Goal: Information Seeking & Learning: Understand process/instructions

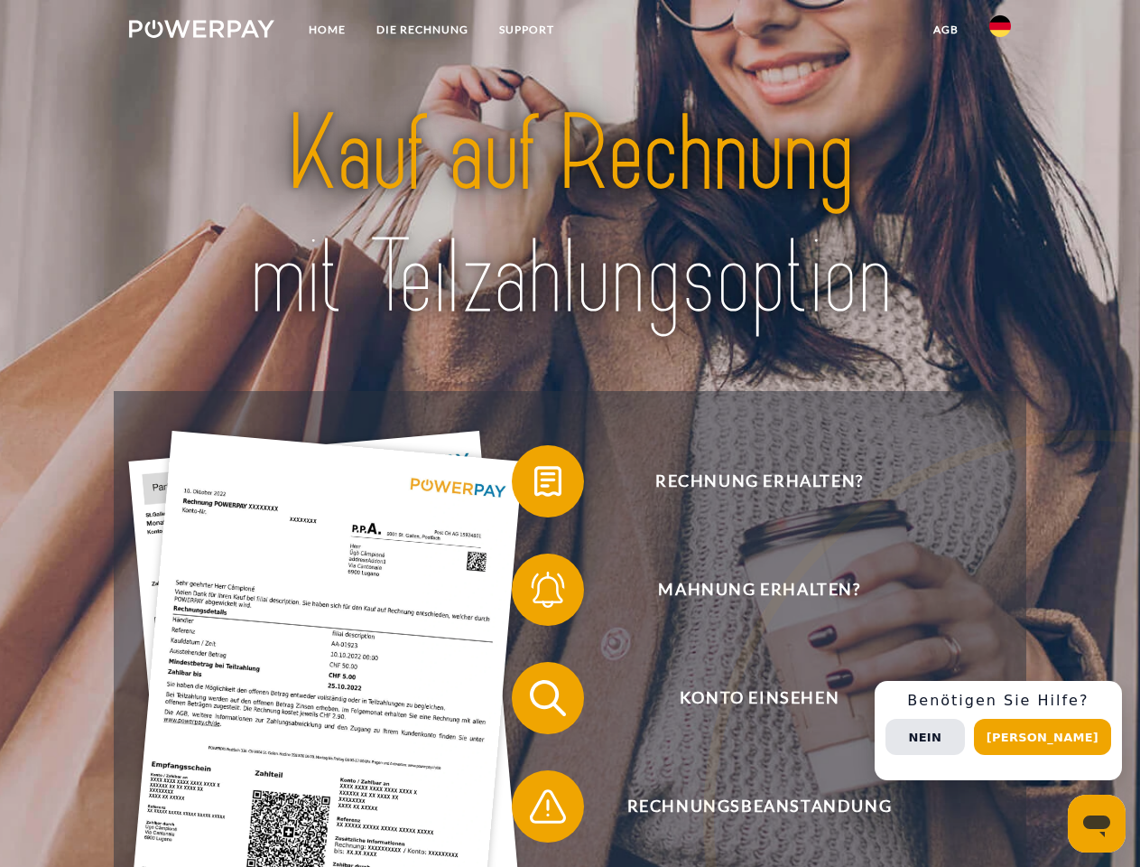
click at [201, 32] on img at bounding box center [201, 29] width 145 height 18
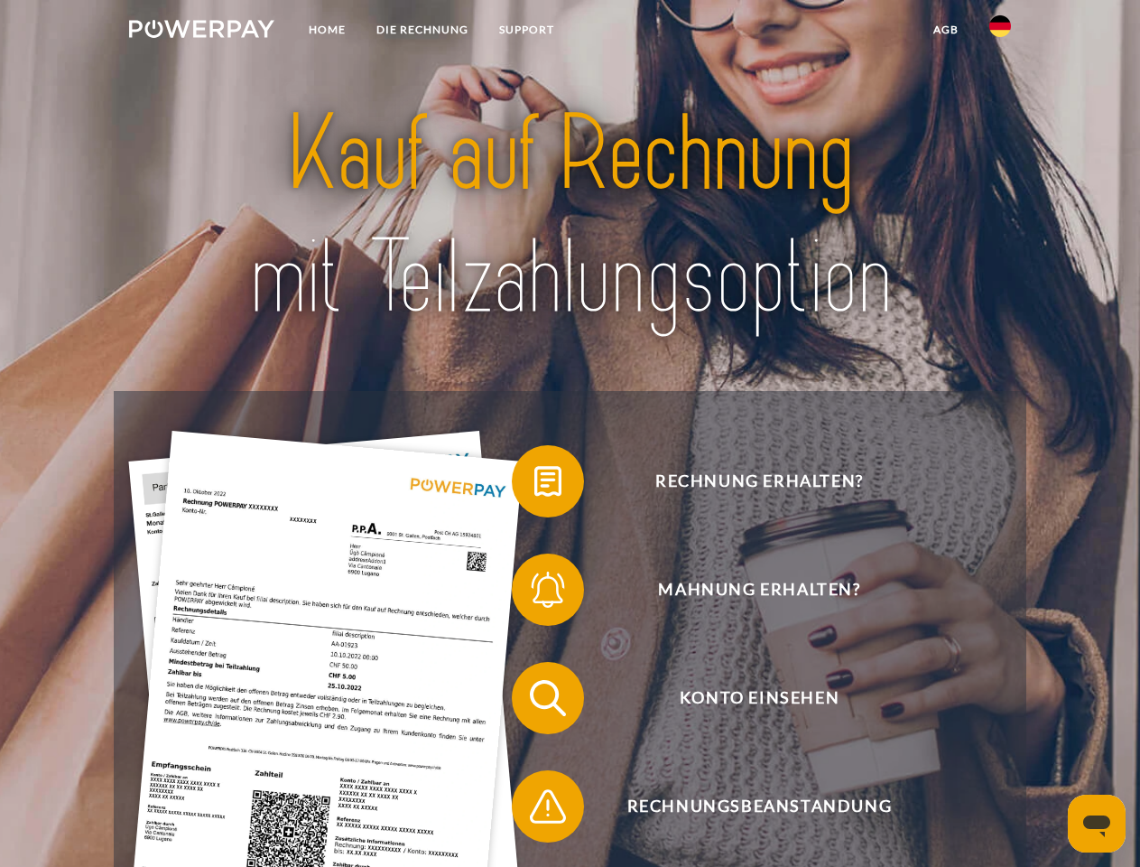
click at [1000, 32] on img at bounding box center [1000, 26] width 22 height 22
click at [945, 30] on link "agb" at bounding box center [946, 30] width 56 height 32
click at [534, 485] on span at bounding box center [521, 481] width 90 height 90
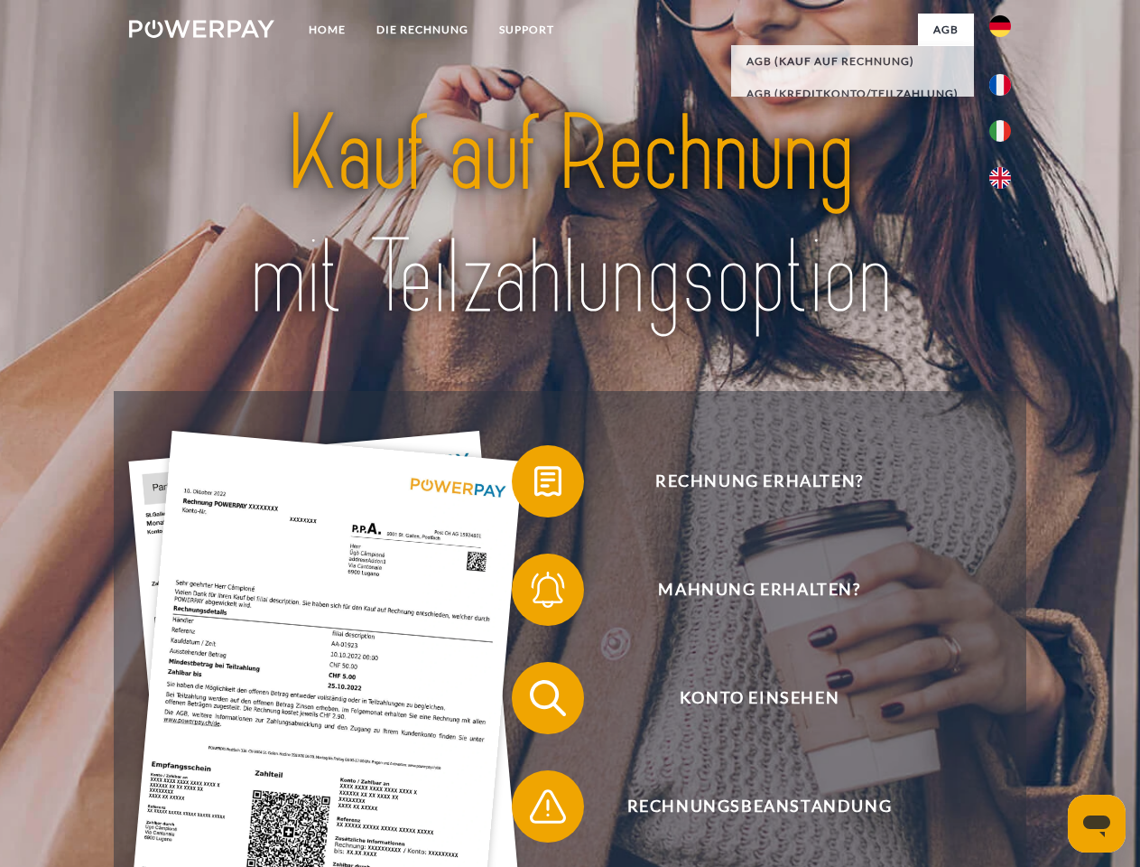
click at [534, 593] on span at bounding box center [521, 589] width 90 height 90
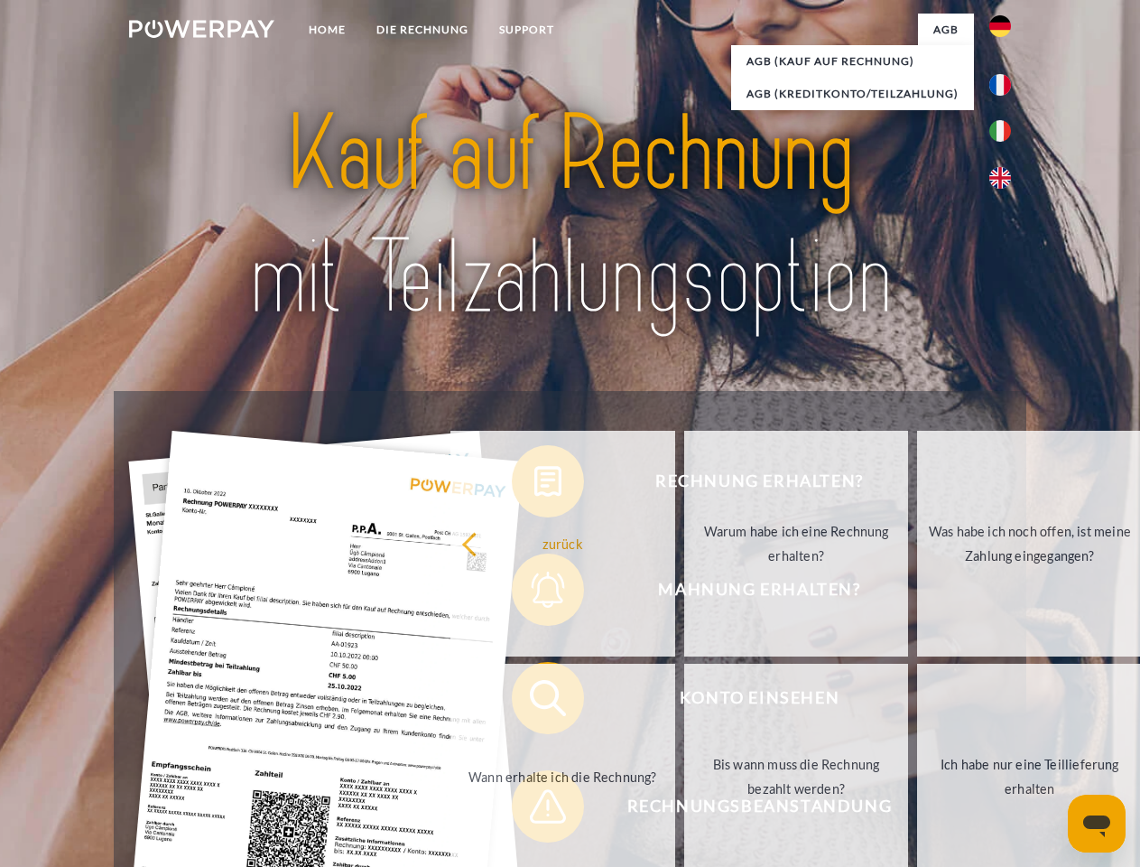
click at [684, 701] on link "Bis wann muss die Rechnung bezahlt werden?" at bounding box center [796, 776] width 225 height 226
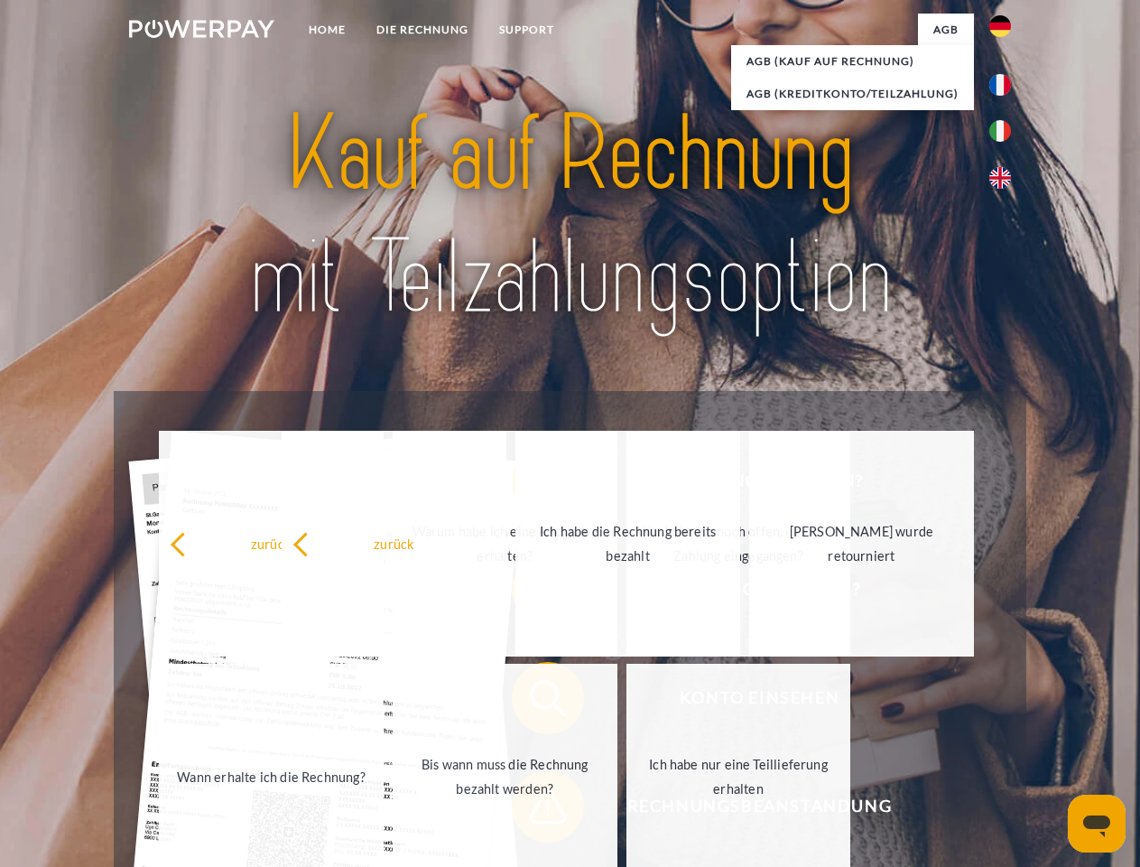
click at [534, 810] on span at bounding box center [521, 806] width 90 height 90
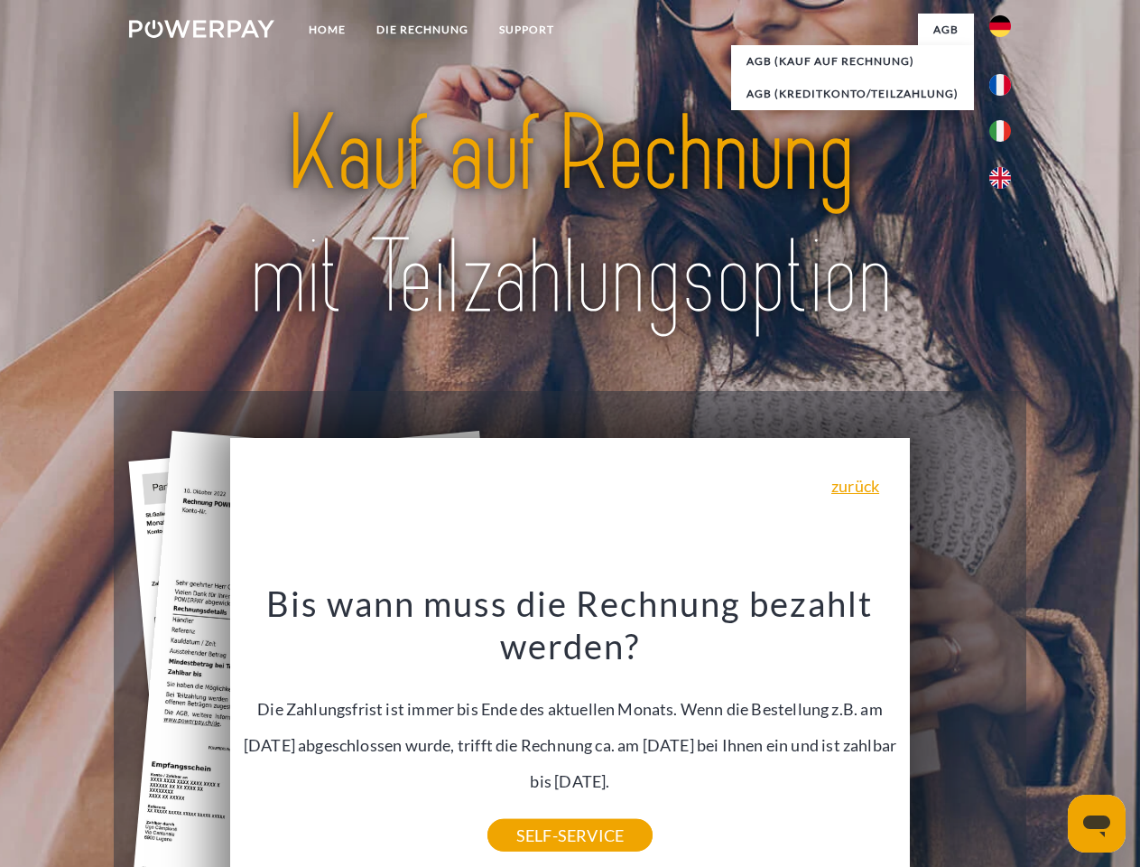
click at [1005, 730] on div "Rechnung erhalten? Mahnung erhalten? Konto einsehen" at bounding box center [570, 752] width 912 height 722
click at [960, 734] on span "Konto einsehen" at bounding box center [759, 698] width 442 height 72
click at [1049, 737] on header "Home DIE RECHNUNG SUPPORT" at bounding box center [570, 623] width 1140 height 1247
